Goal: Task Accomplishment & Management: Use online tool/utility

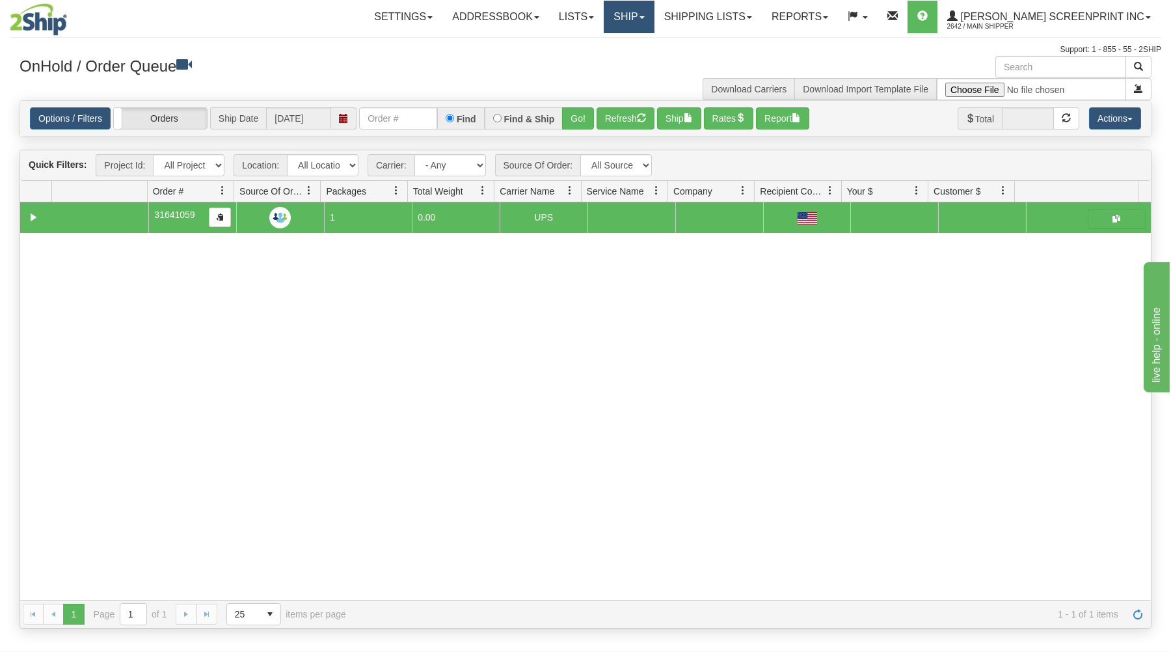
click at [654, 23] on link "Ship" at bounding box center [629, 17] width 50 height 33
click at [654, 45] on link "Ship Screen" at bounding box center [595, 45] width 118 height 17
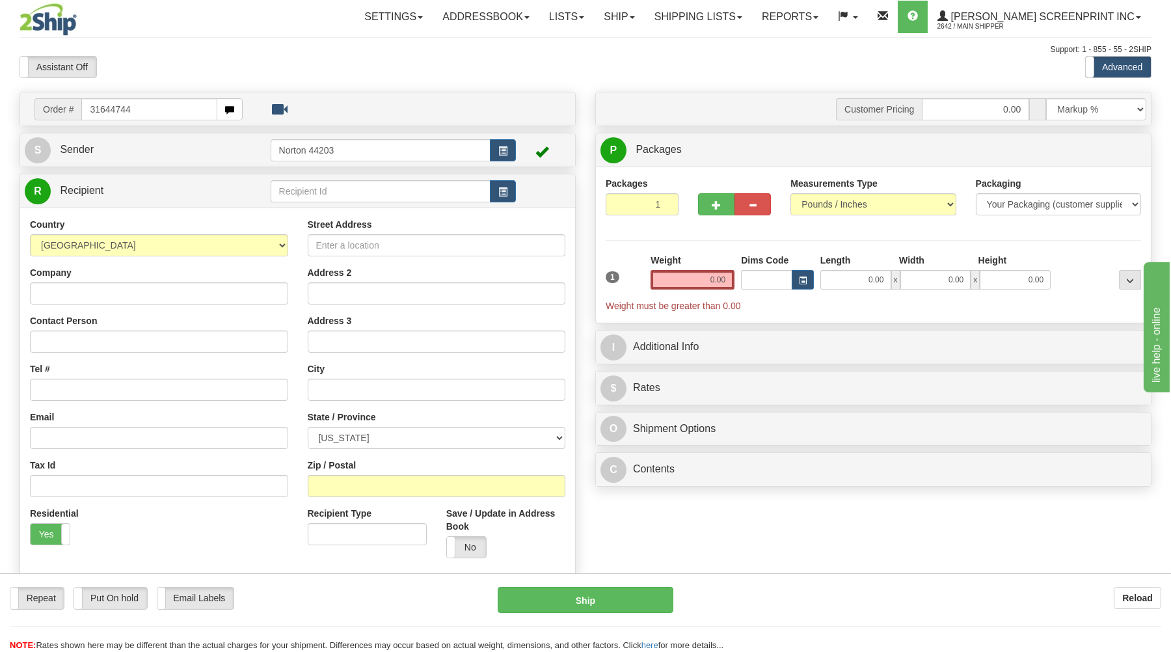
type input "31644744"
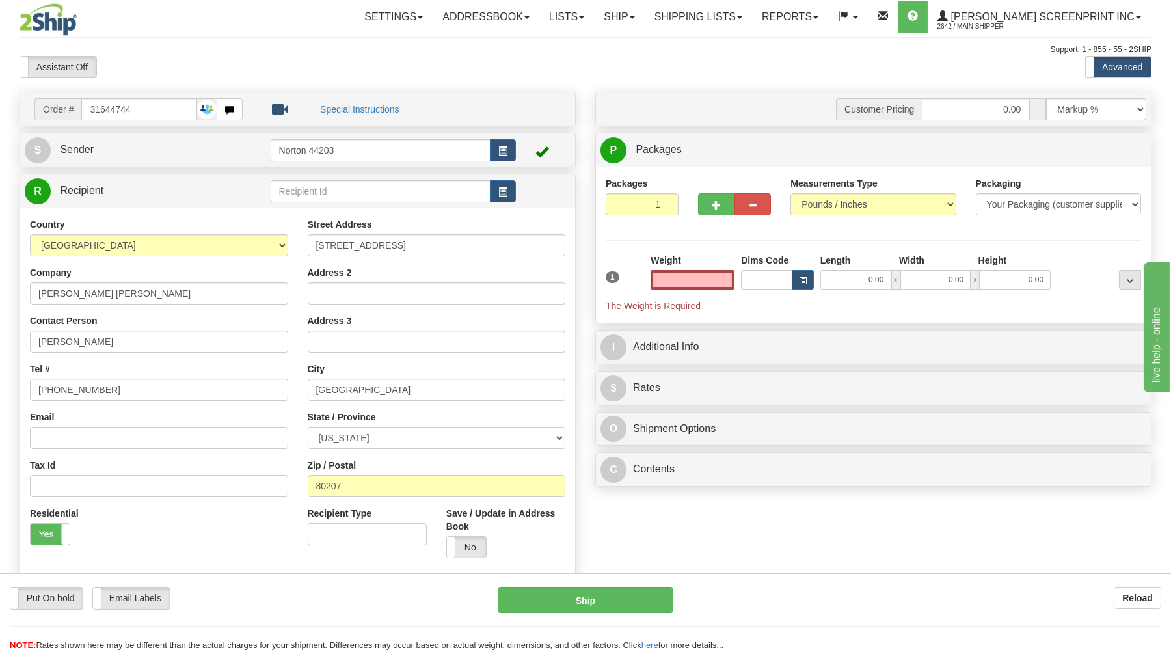
scroll to position [279, 0]
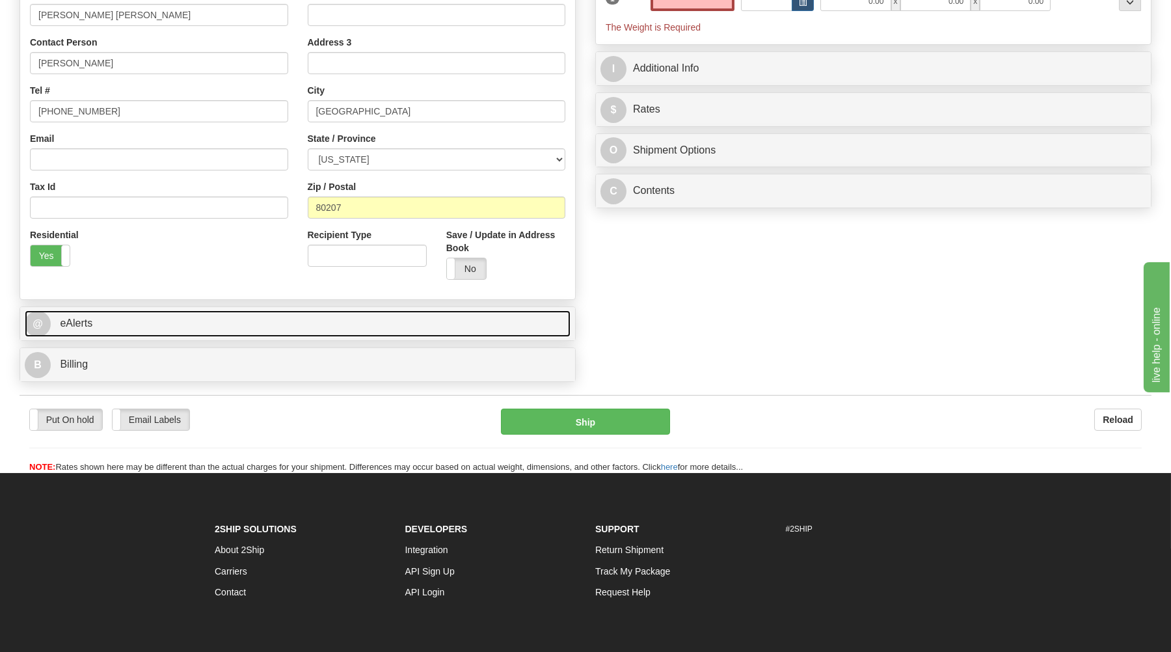
type input "0.00"
click at [286, 323] on link "@ eAlerts" at bounding box center [298, 323] width 546 height 27
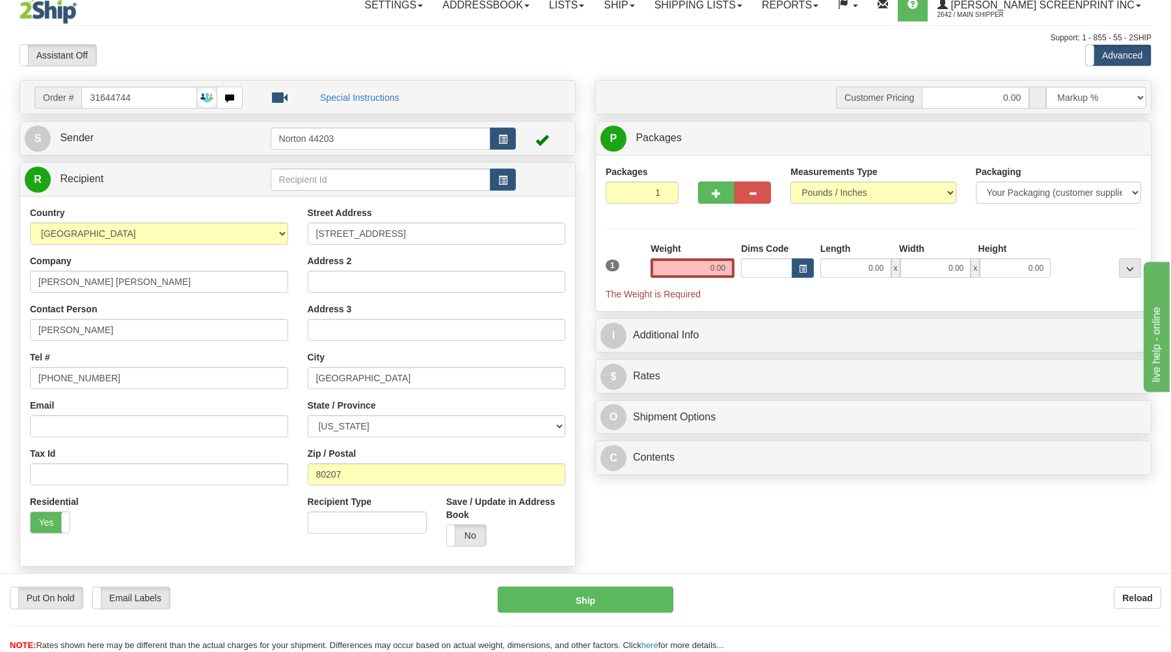
scroll to position [0, 0]
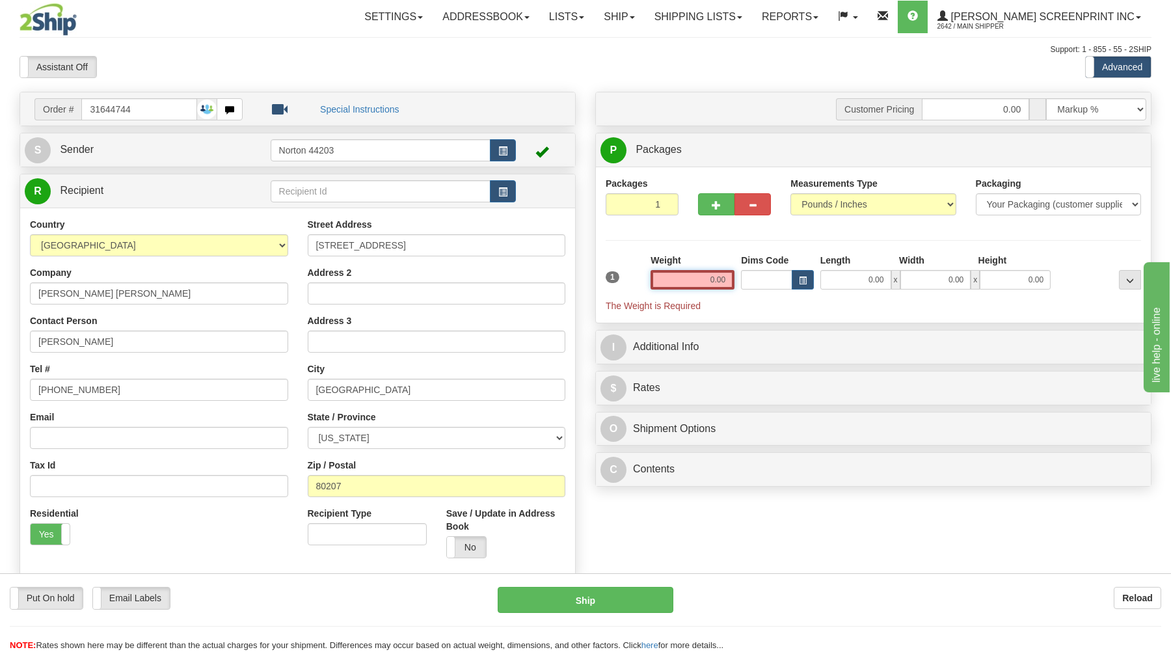
drag, startPoint x: 707, startPoint y: 279, endPoint x: 735, endPoint y: 277, distance: 28.1
click at [735, 277] on input "0.00" at bounding box center [693, 280] width 84 height 20
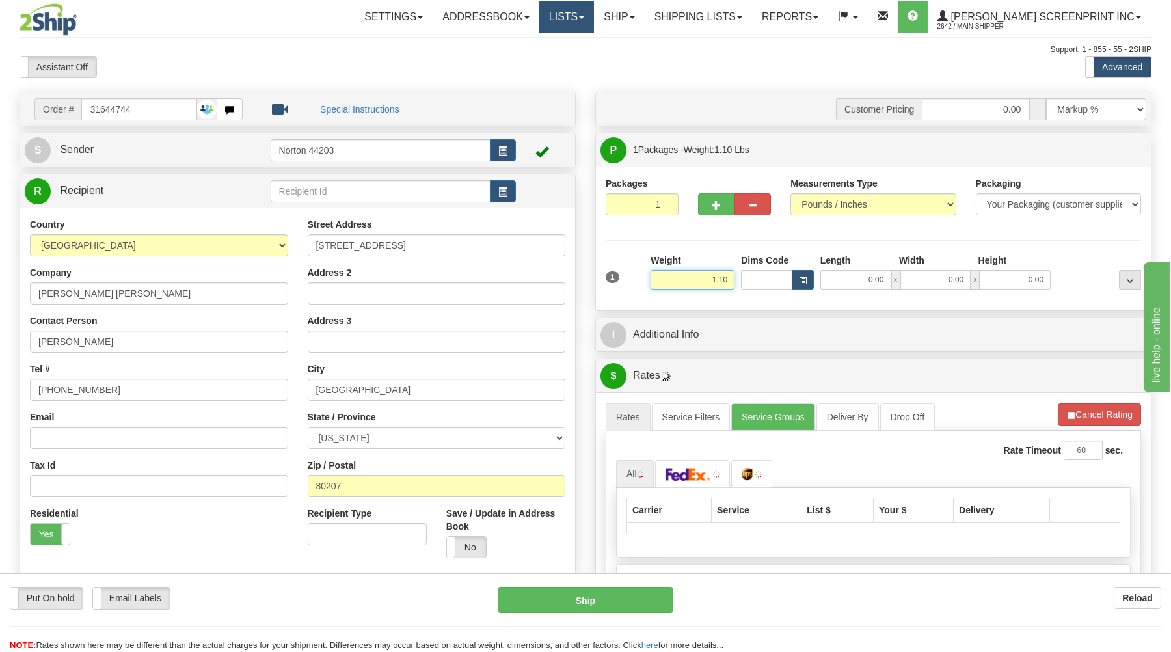
type input "1.05"
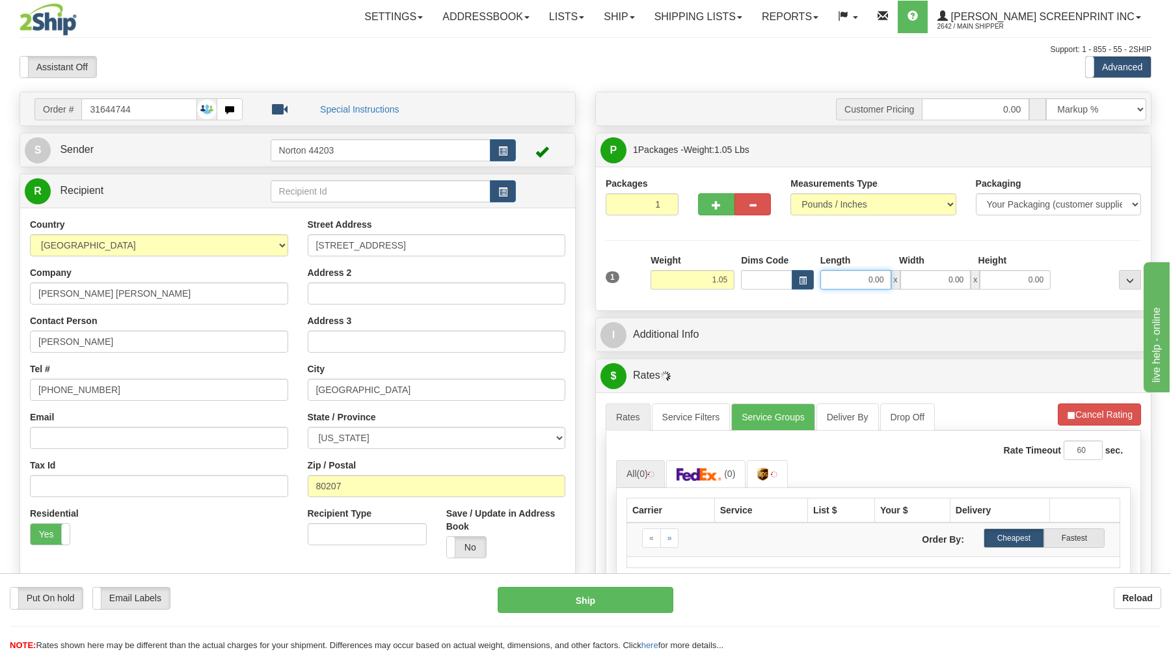
drag, startPoint x: 872, startPoint y: 284, endPoint x: 952, endPoint y: 277, distance: 80.4
click at [891, 279] on input "0.00" at bounding box center [856, 280] width 71 height 20
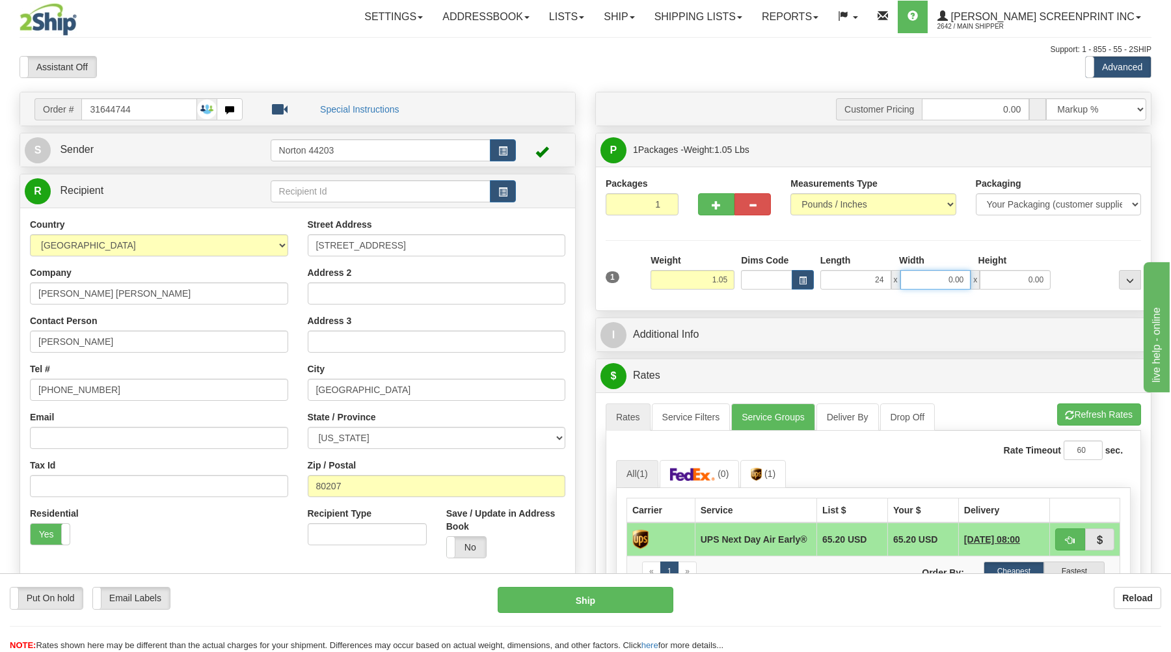
type input "24.00"
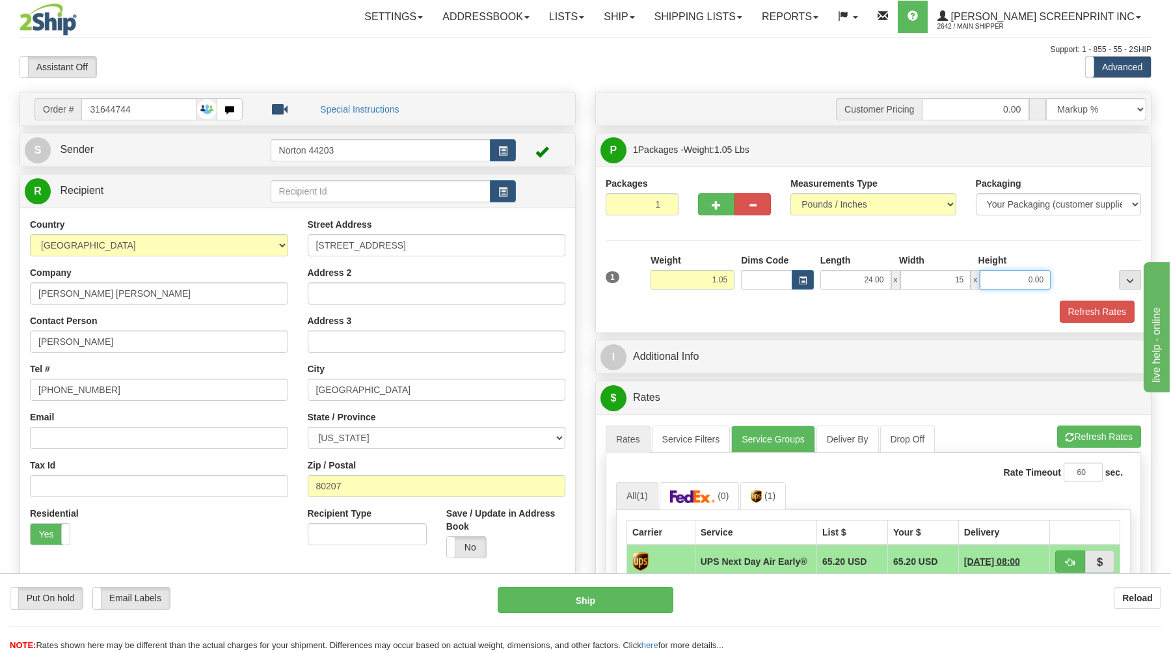
type input "15.00"
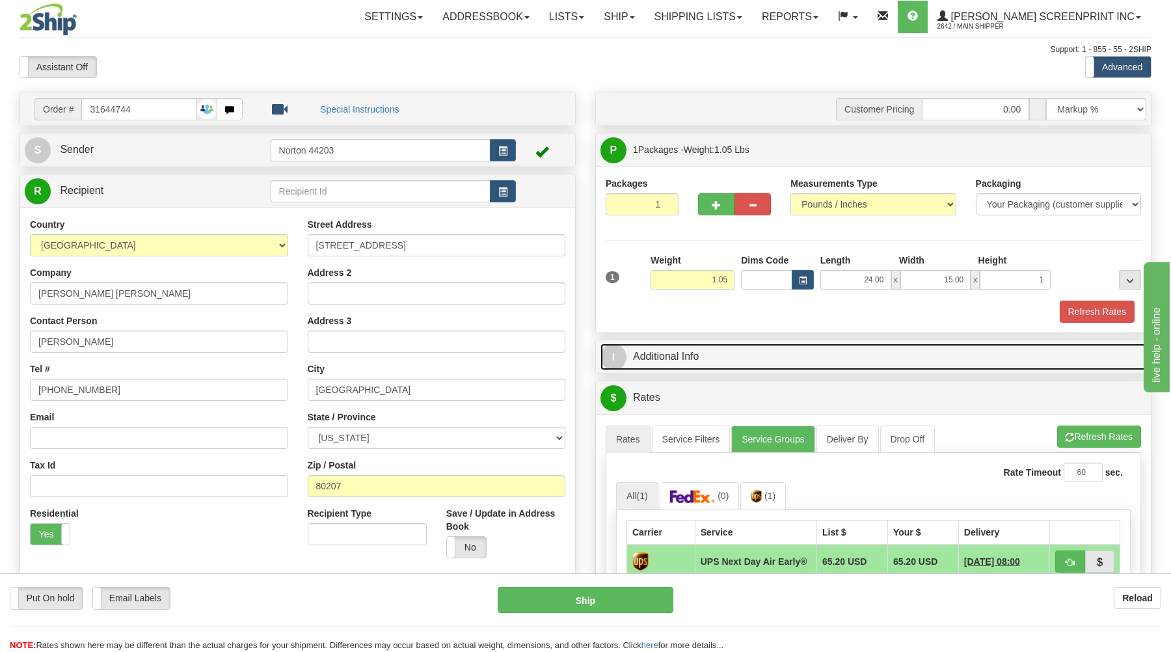
type input "1.00"
click at [889, 359] on link "I Additional Info" at bounding box center [874, 357] width 546 height 27
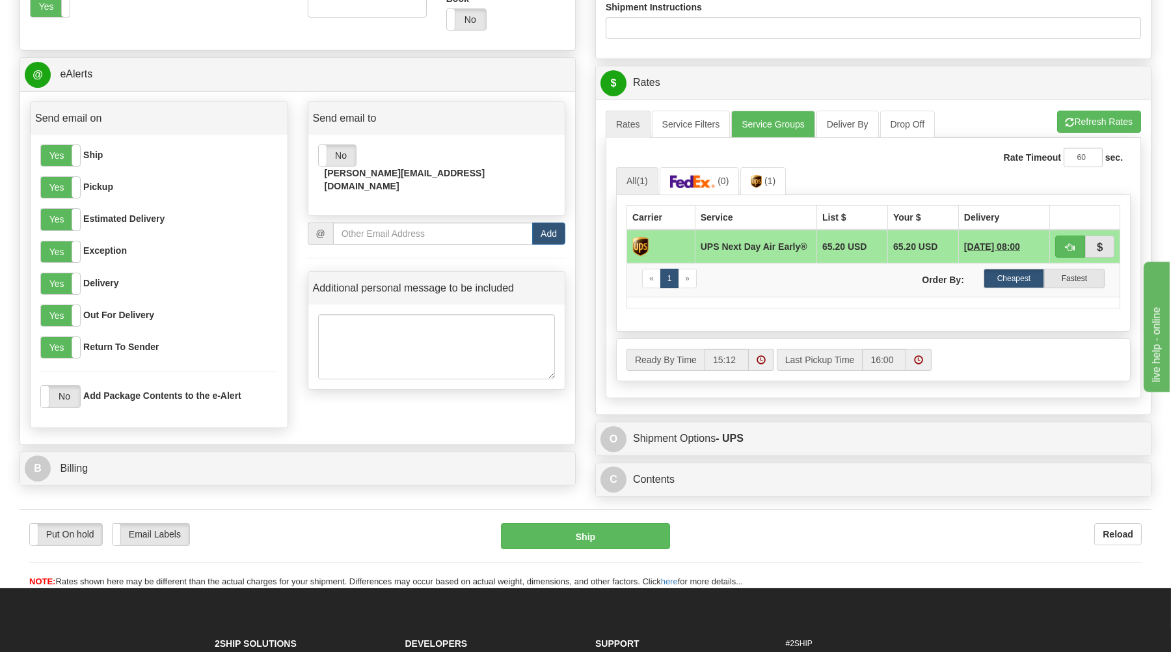
scroll to position [547, 0]
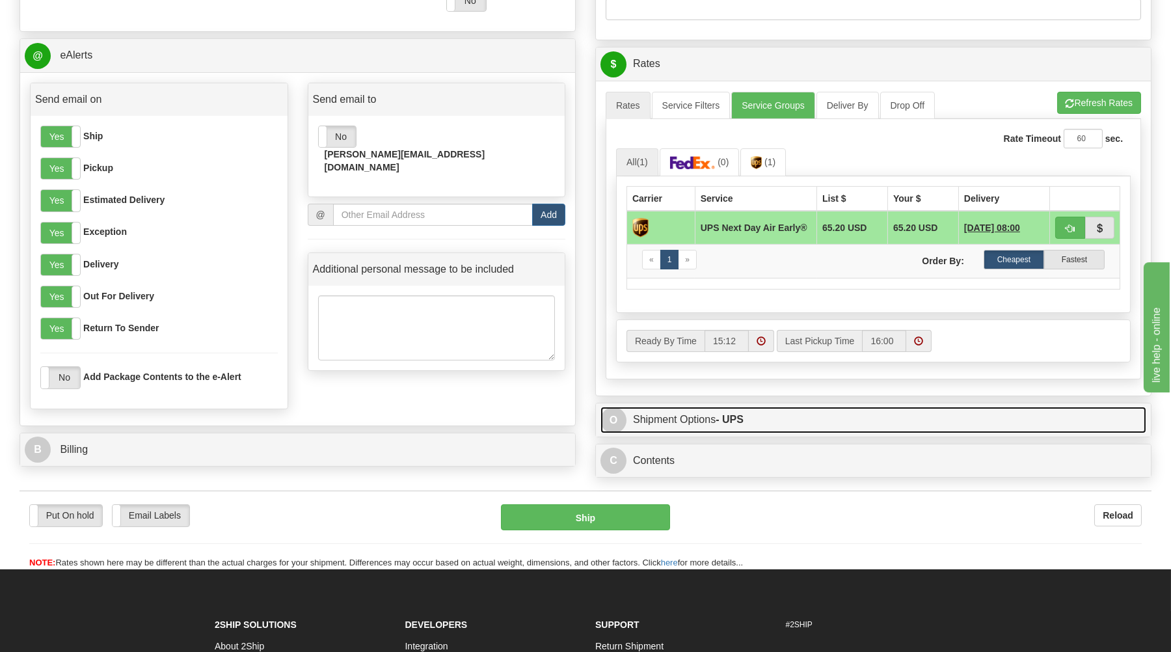
click at [931, 428] on link "O Shipment Options - UPS" at bounding box center [874, 420] width 546 height 27
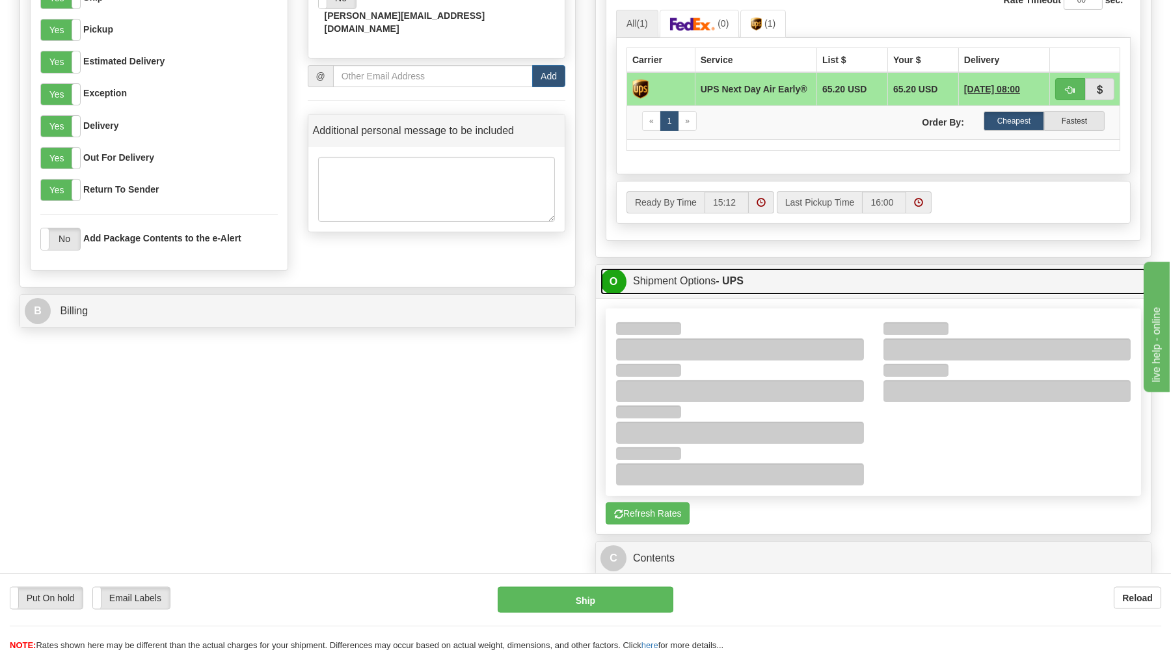
scroll to position [687, 0]
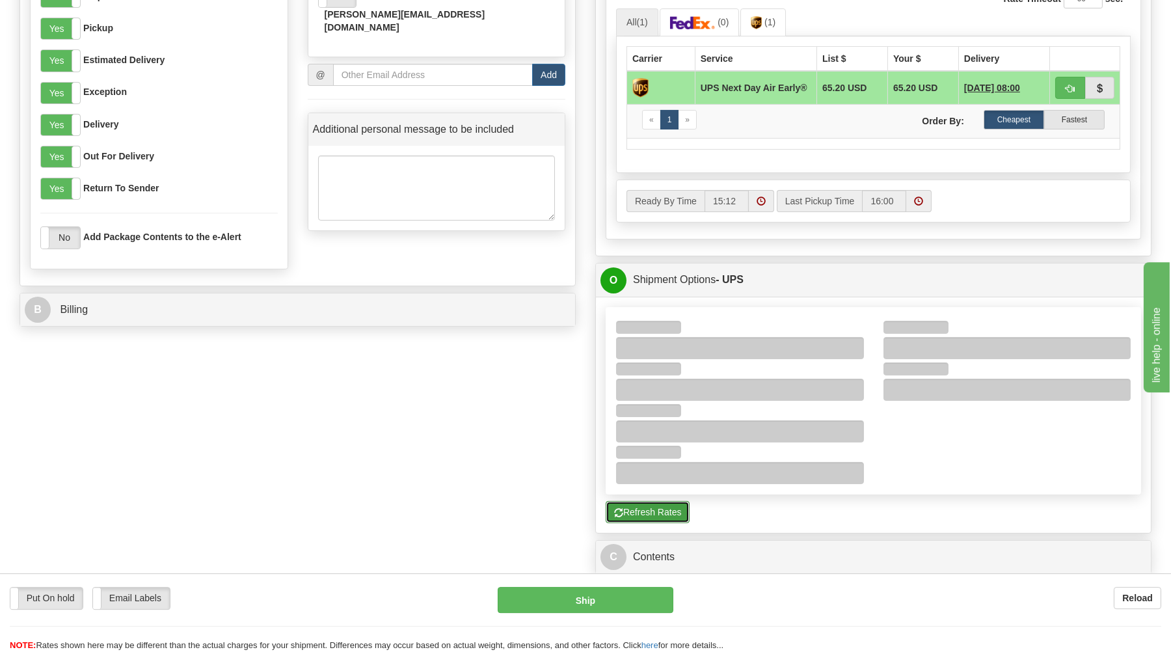
click at [649, 516] on button "Refresh Rates" at bounding box center [648, 512] width 84 height 22
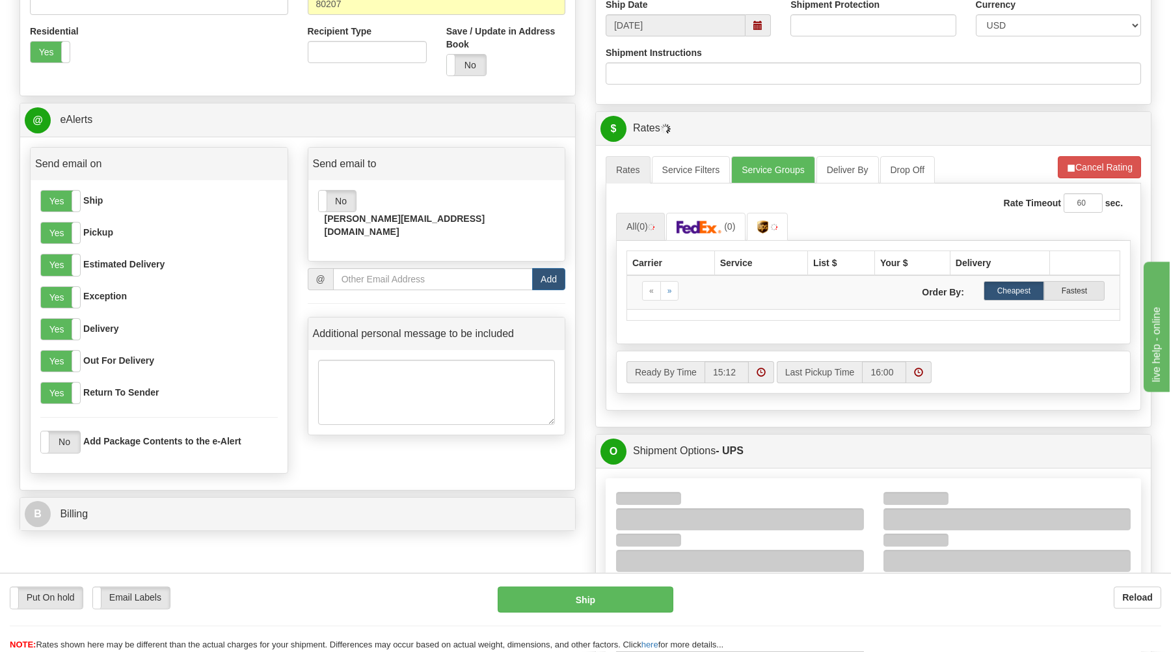
scroll to position [477, 0]
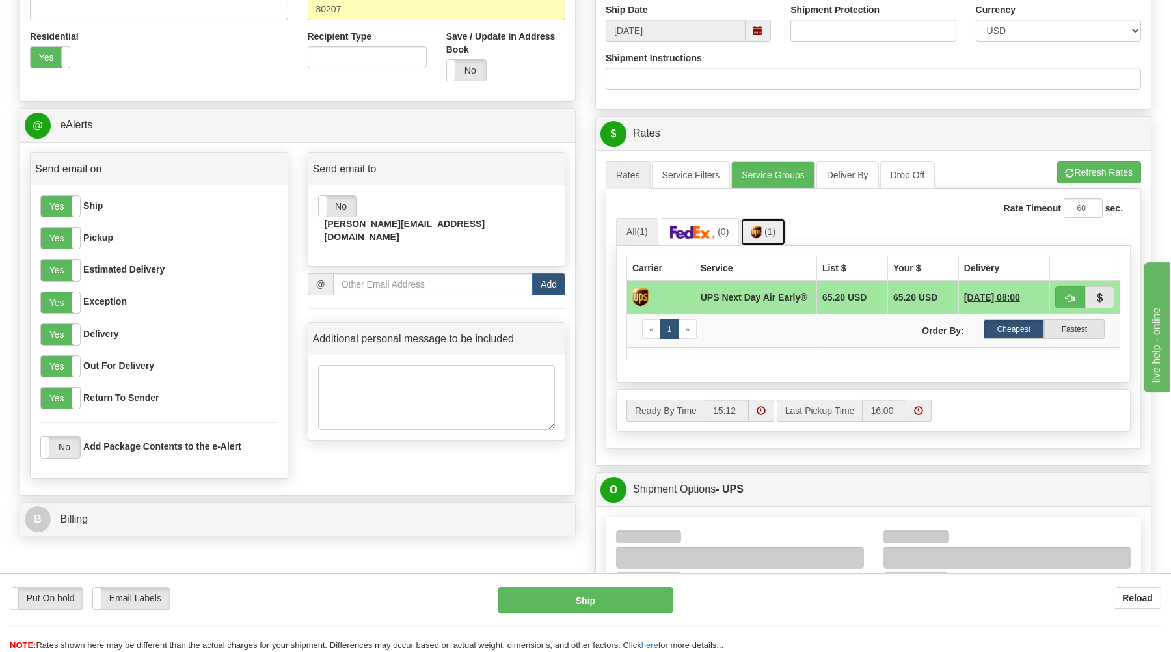
click at [762, 234] on img at bounding box center [756, 232] width 11 height 13
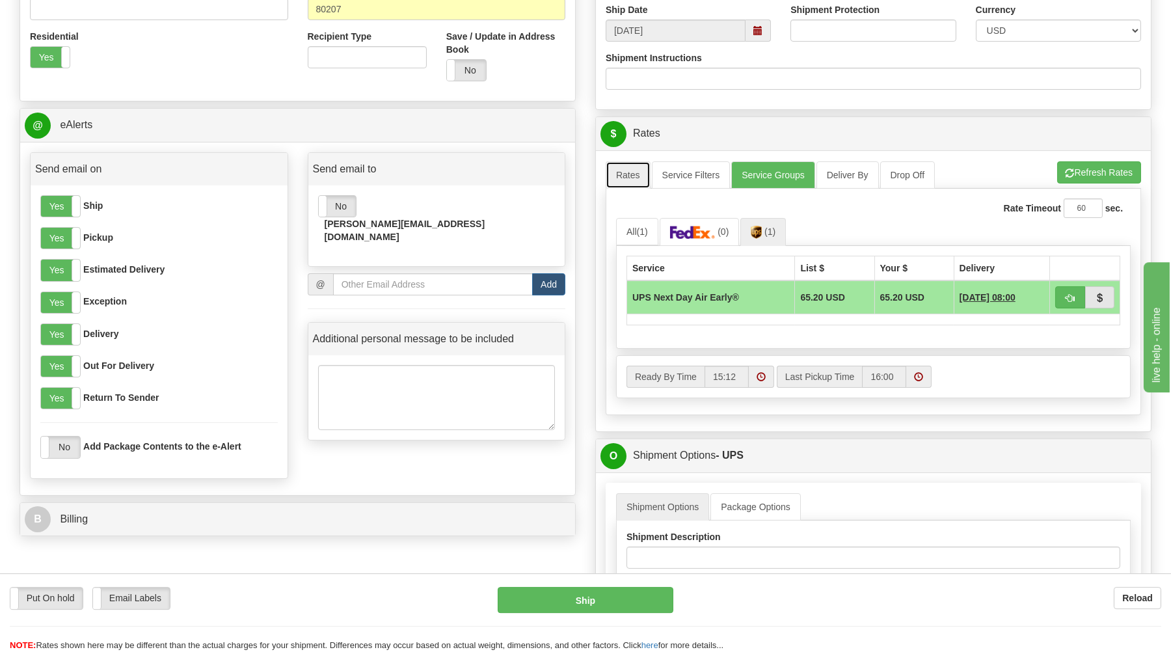
click at [623, 176] on link "Rates" at bounding box center [628, 174] width 45 height 27
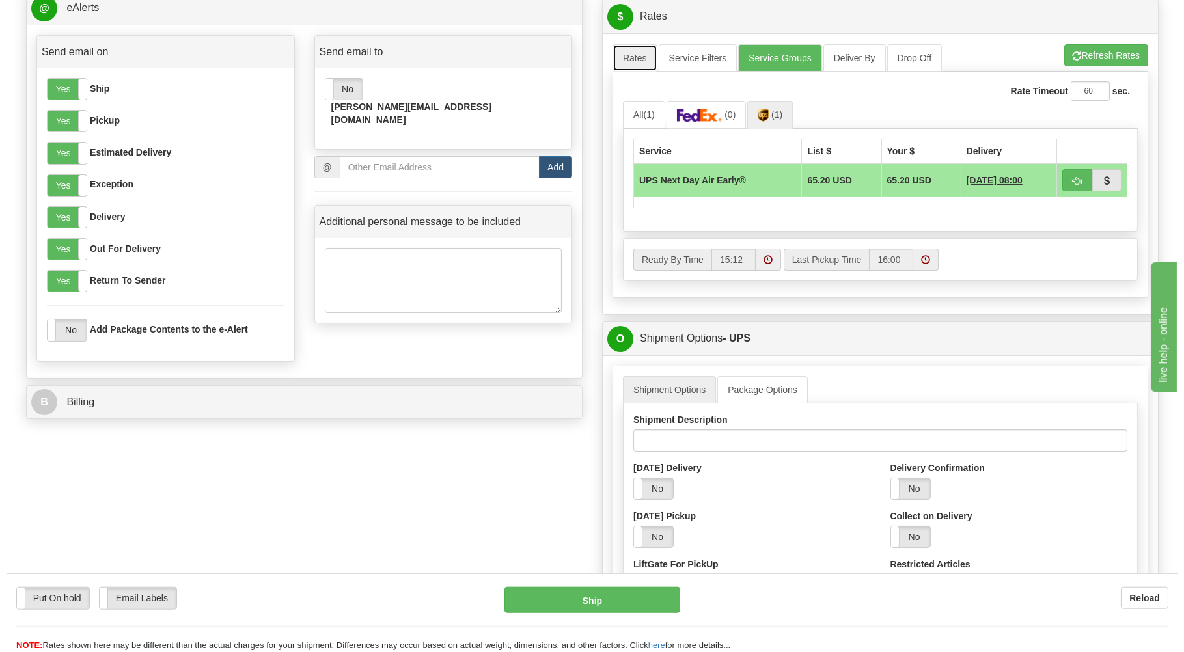
scroll to position [617, 0]
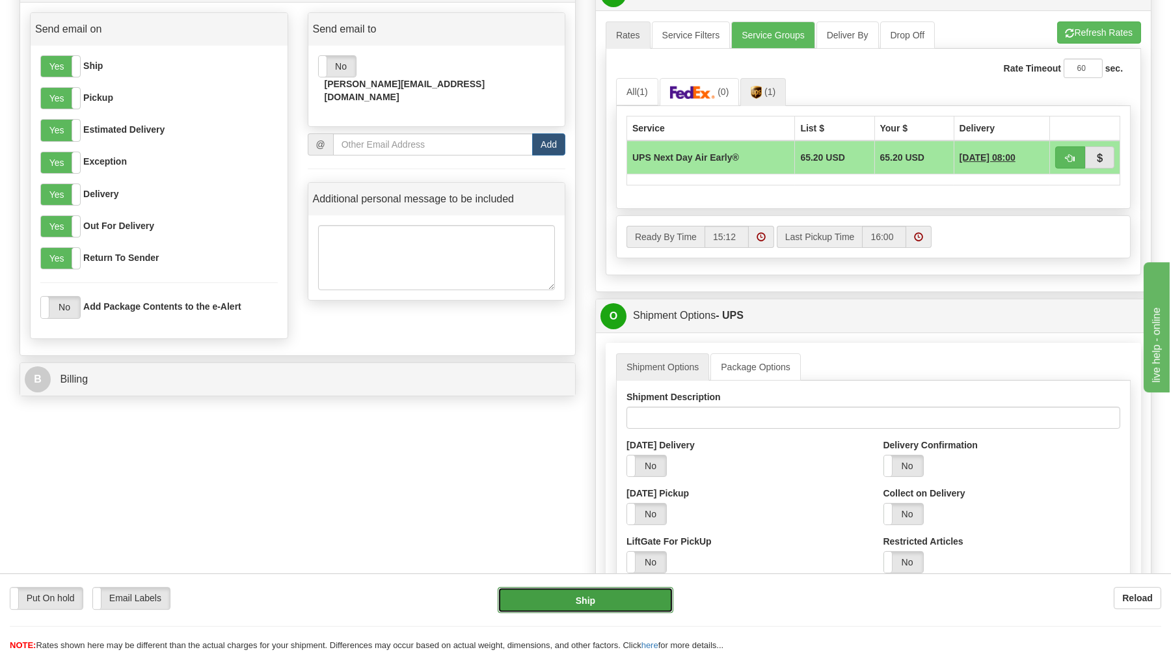
click at [642, 611] on button "Ship" at bounding box center [586, 600] width 176 height 26
type input "14"
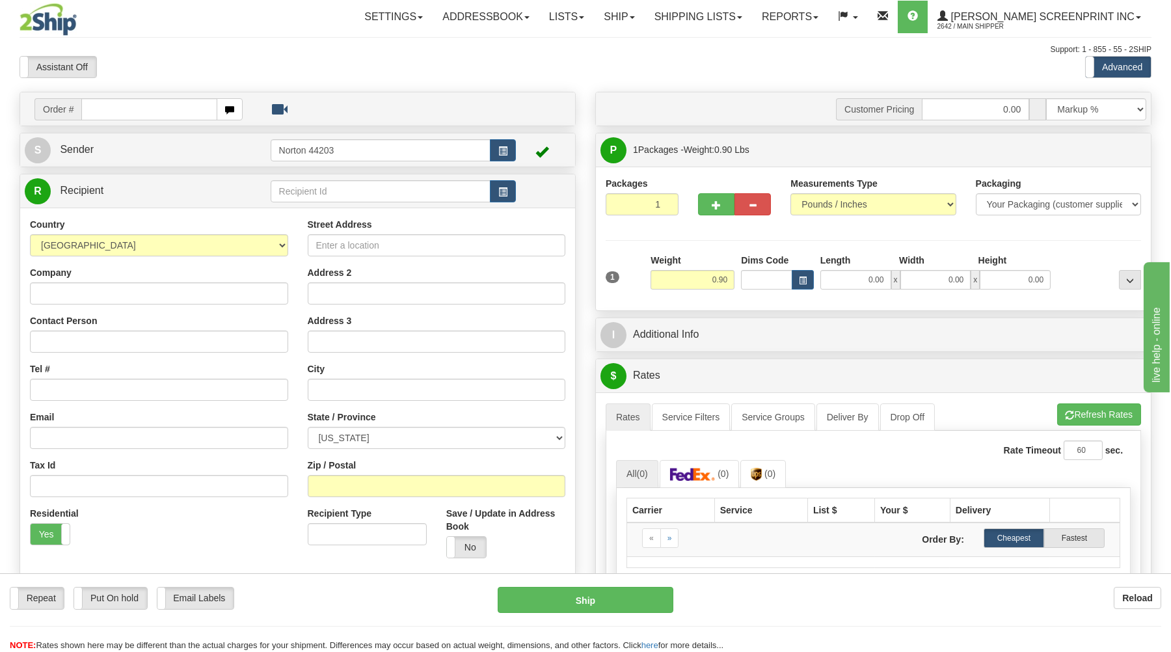
type input "0.00"
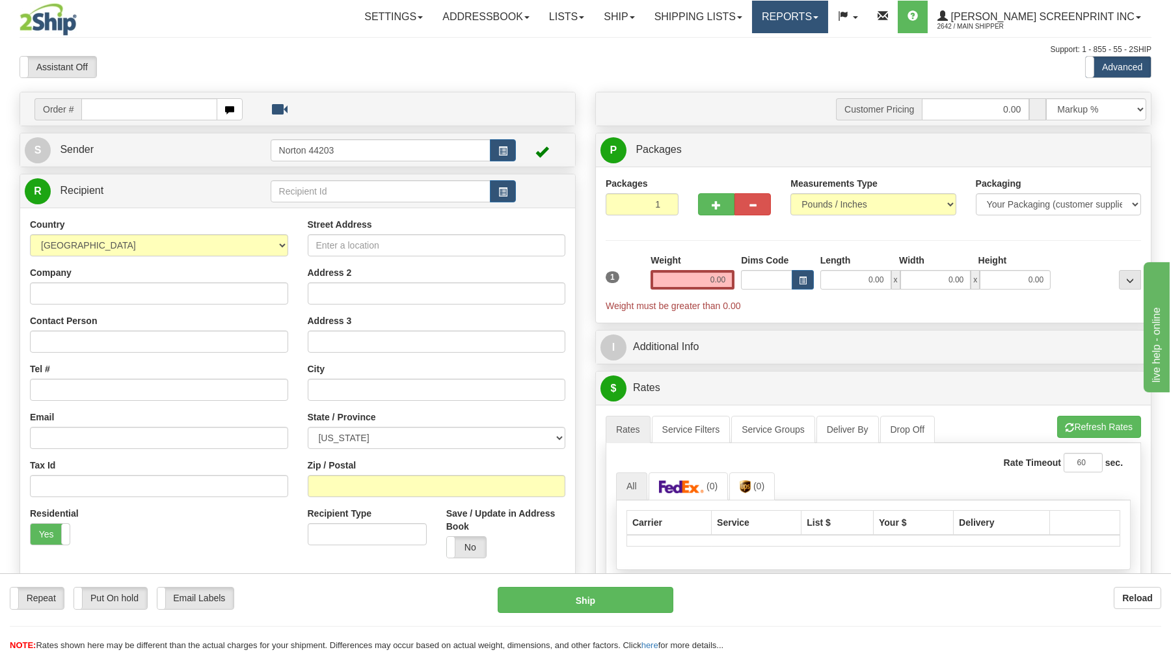
click at [828, 21] on link "Reports" at bounding box center [790, 17] width 76 height 33
click at [594, 23] on link "Lists" at bounding box center [566, 17] width 55 height 33
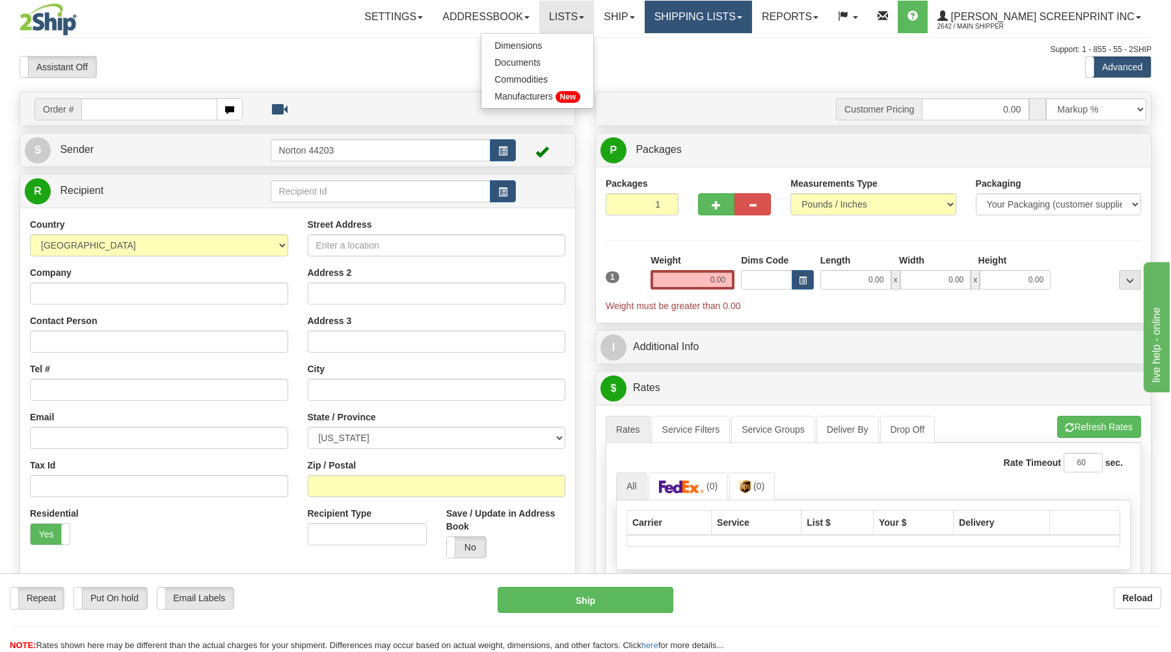
click at [703, 21] on link "Shipping lists" at bounding box center [698, 17] width 107 height 33
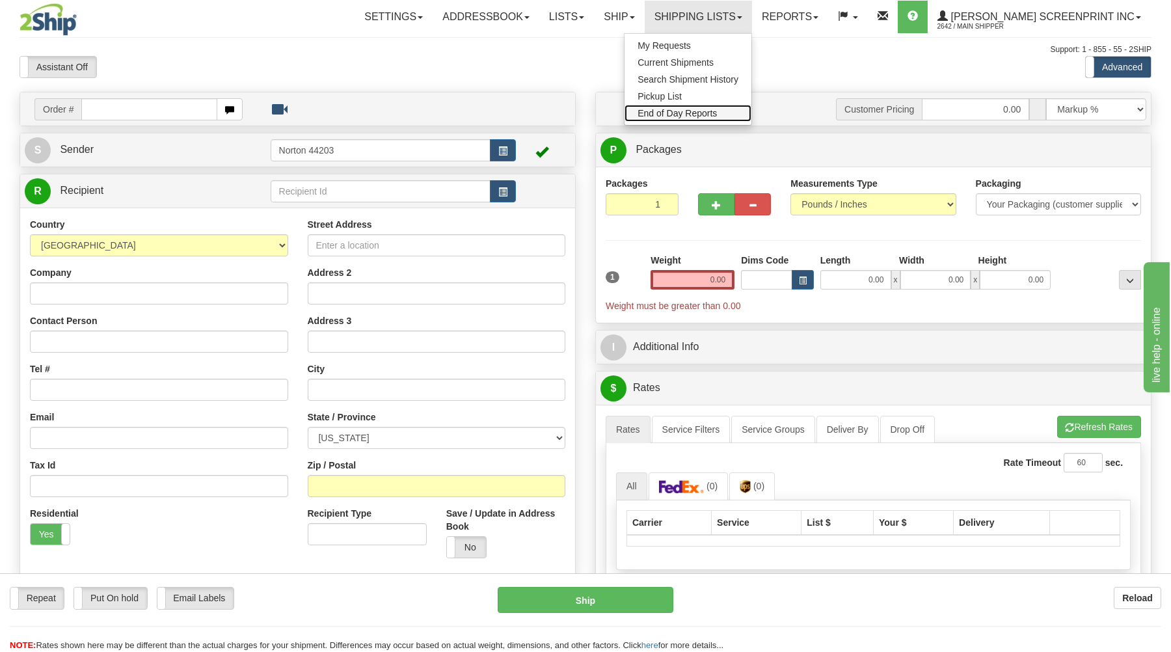
click at [709, 111] on span "End of Day Reports" at bounding box center [677, 113] width 79 height 10
